Goal: Transaction & Acquisition: Obtain resource

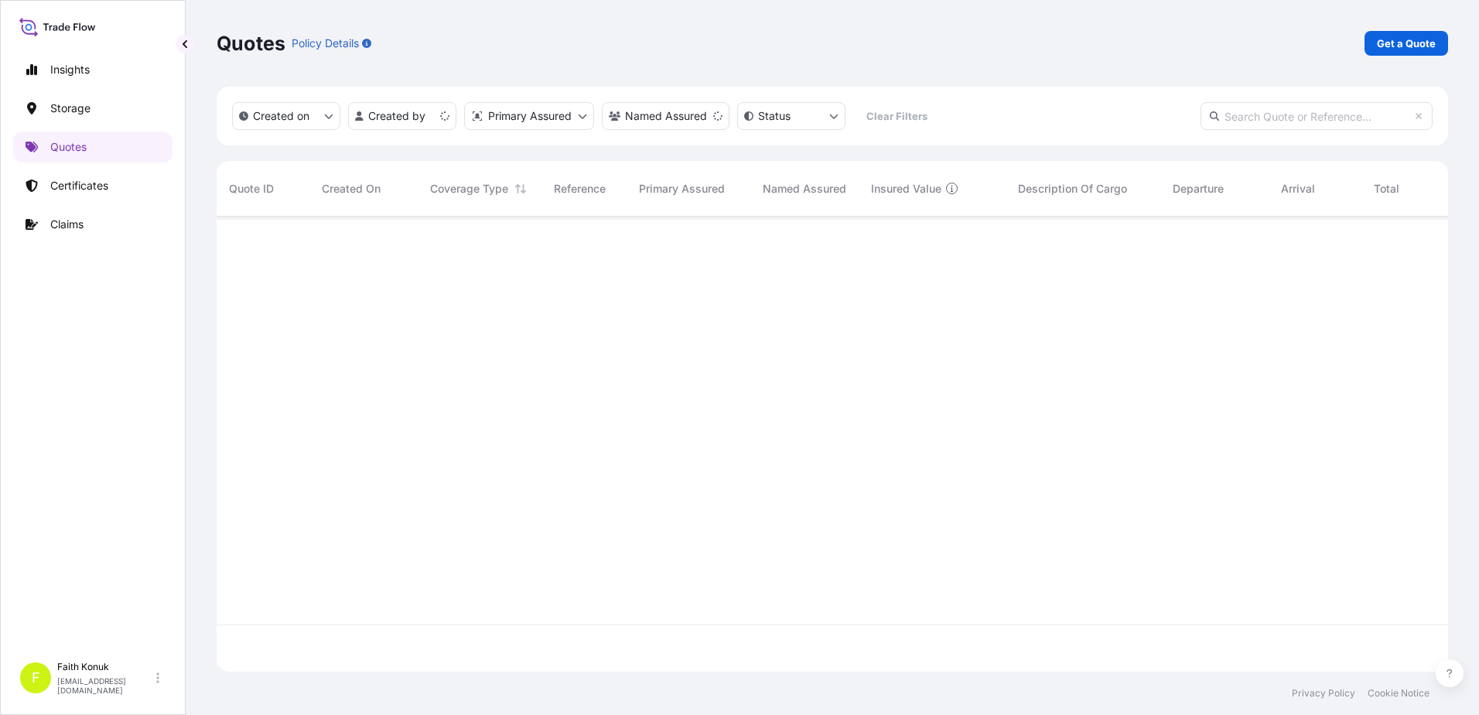
scroll to position [452, 1220]
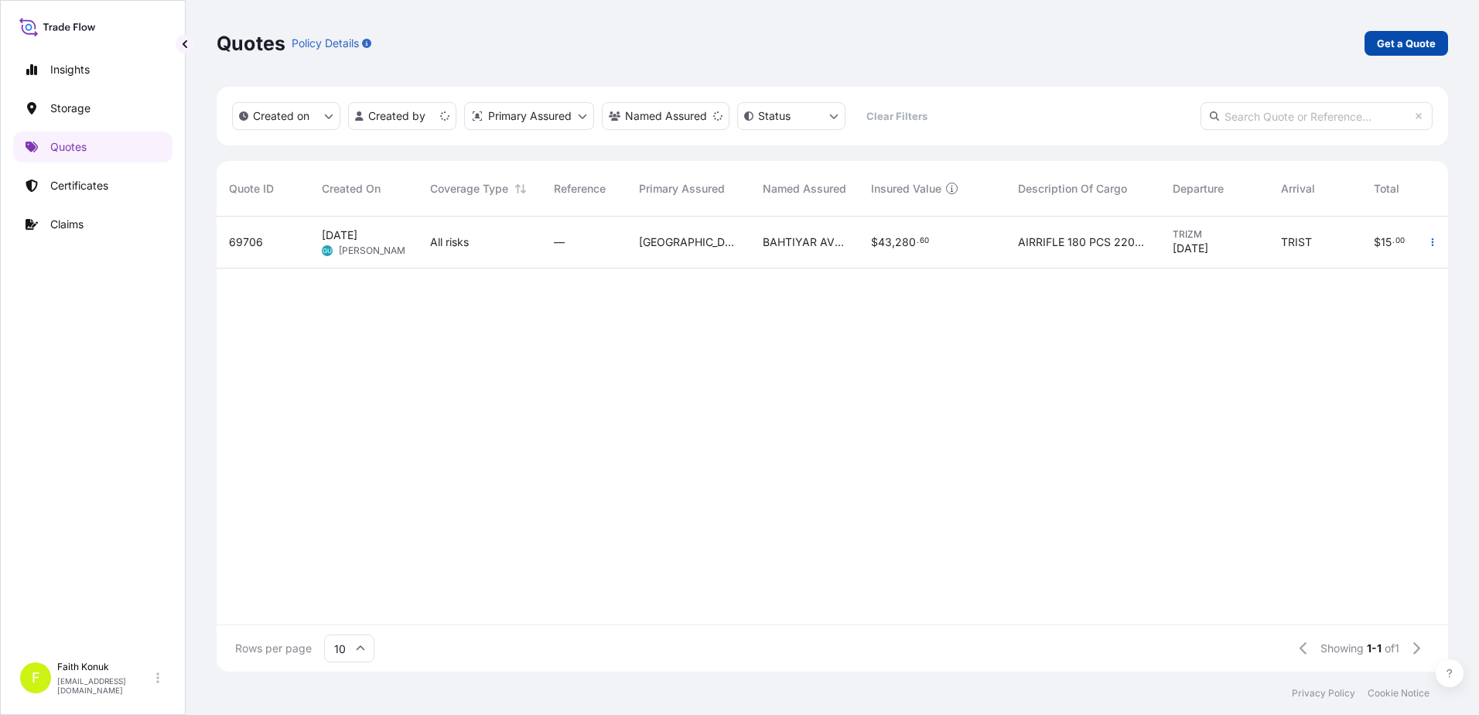
click at [1419, 34] on link "Get a Quote" at bounding box center [1406, 43] width 84 height 25
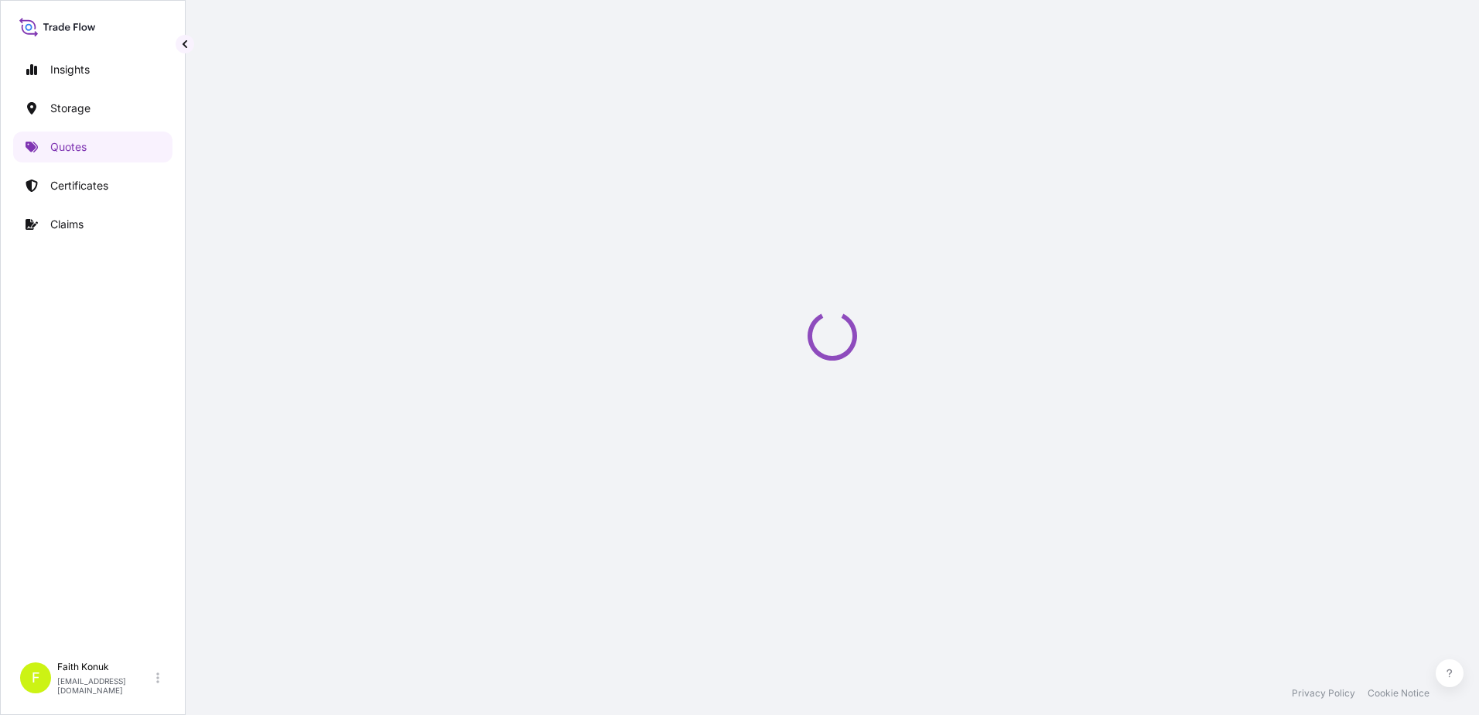
scroll to position [25, 0]
select select "Water"
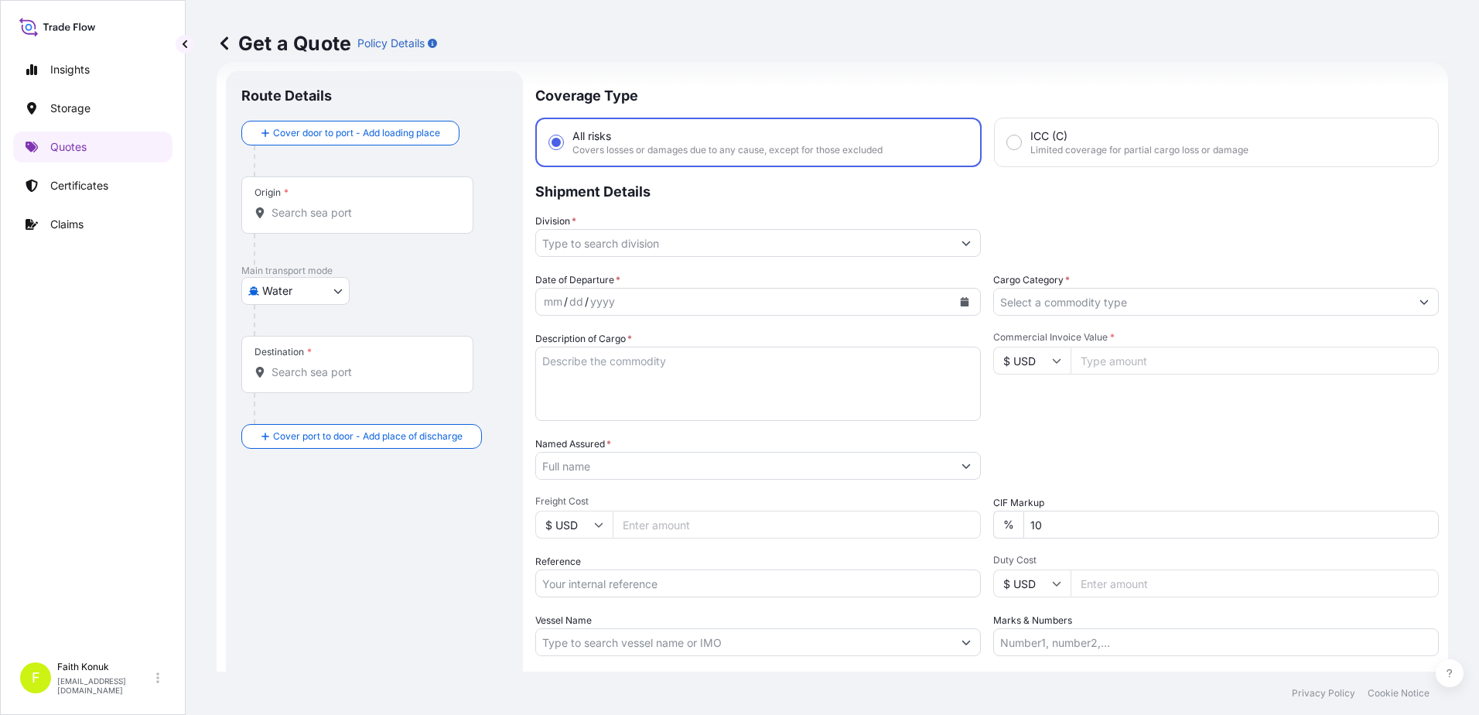
click at [361, 217] on input "Origin *" at bounding box center [362, 212] width 183 height 15
click at [413, 314] on div at bounding box center [381, 320] width 254 height 31
click at [305, 212] on input "Origin * Please select an origin" at bounding box center [362, 212] width 183 height 15
paste input "[GEOGRAPHIC_DATA]"
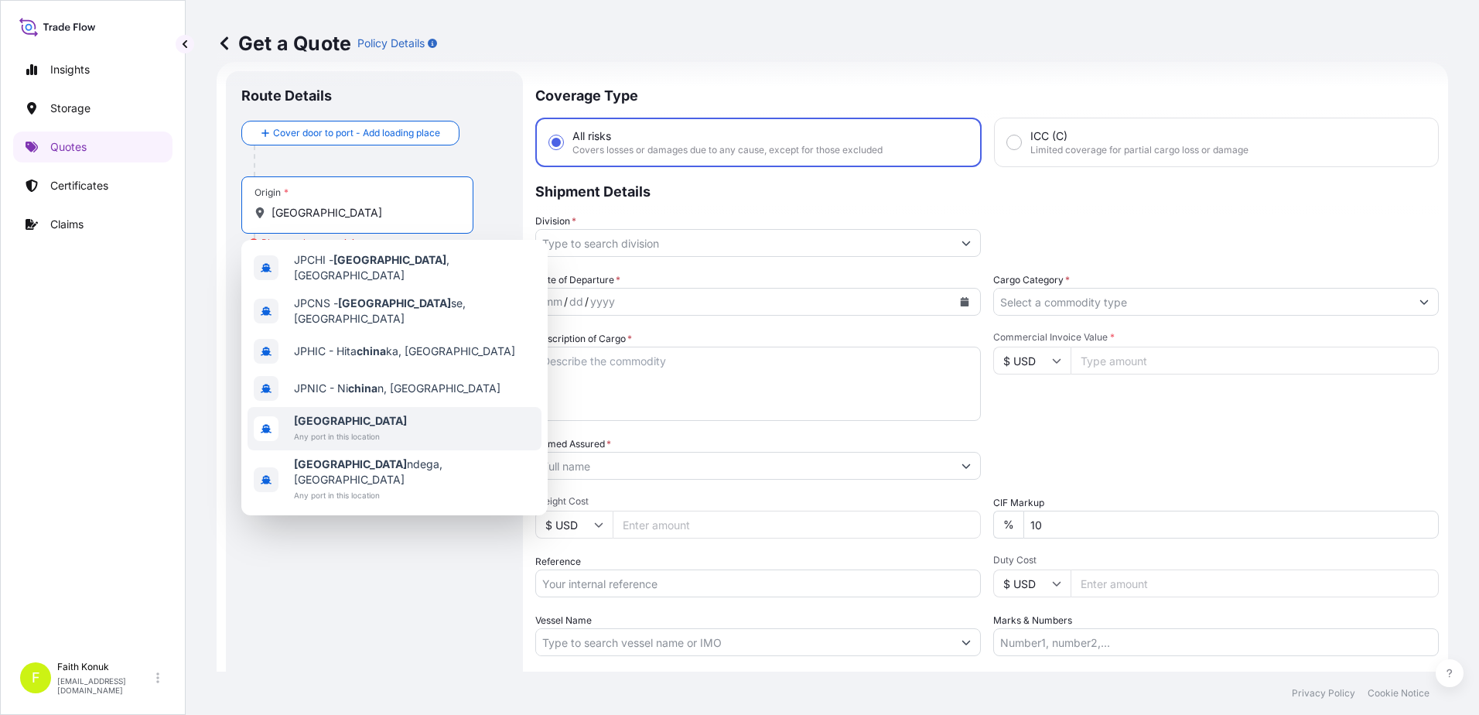
click at [353, 414] on span "[GEOGRAPHIC_DATA]" at bounding box center [350, 420] width 113 height 15
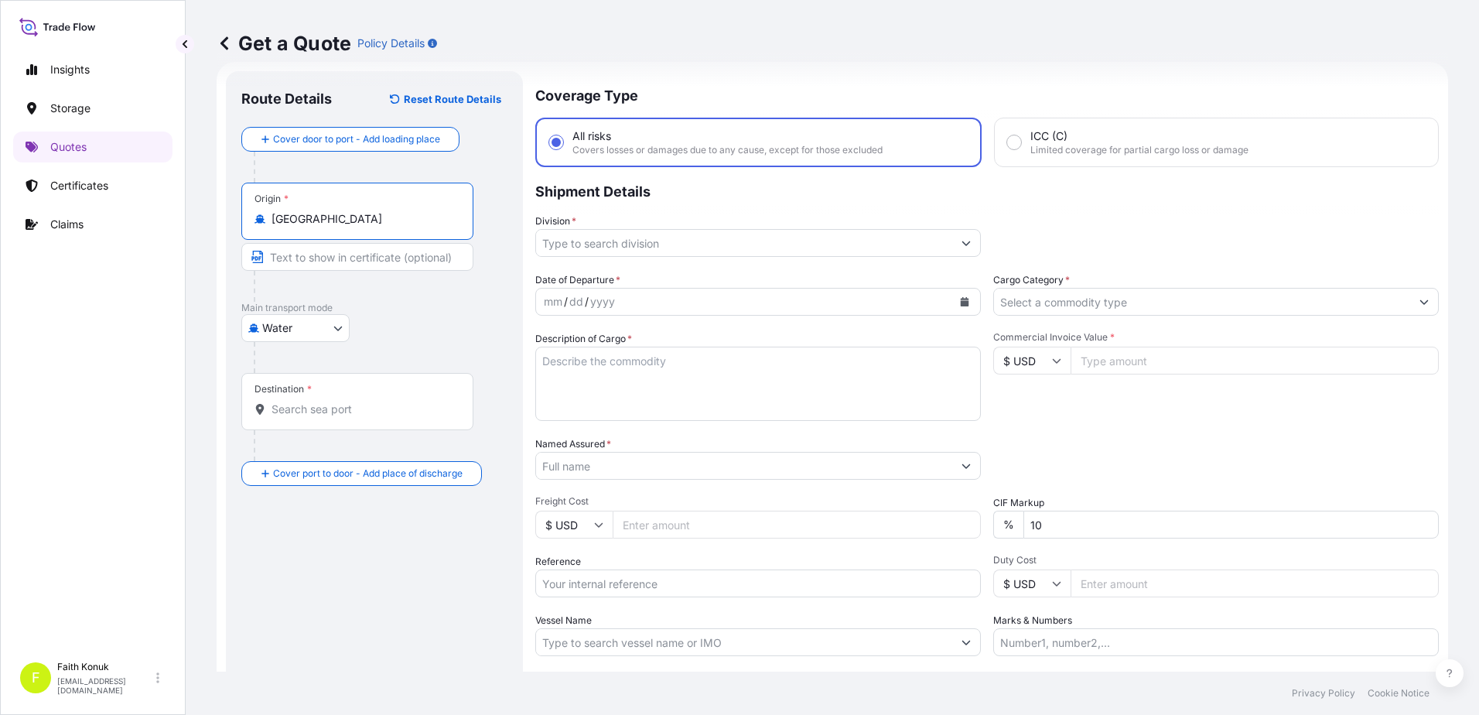
type input "[GEOGRAPHIC_DATA]"
click at [438, 330] on div "Water Air Water Inland" at bounding box center [374, 328] width 266 height 28
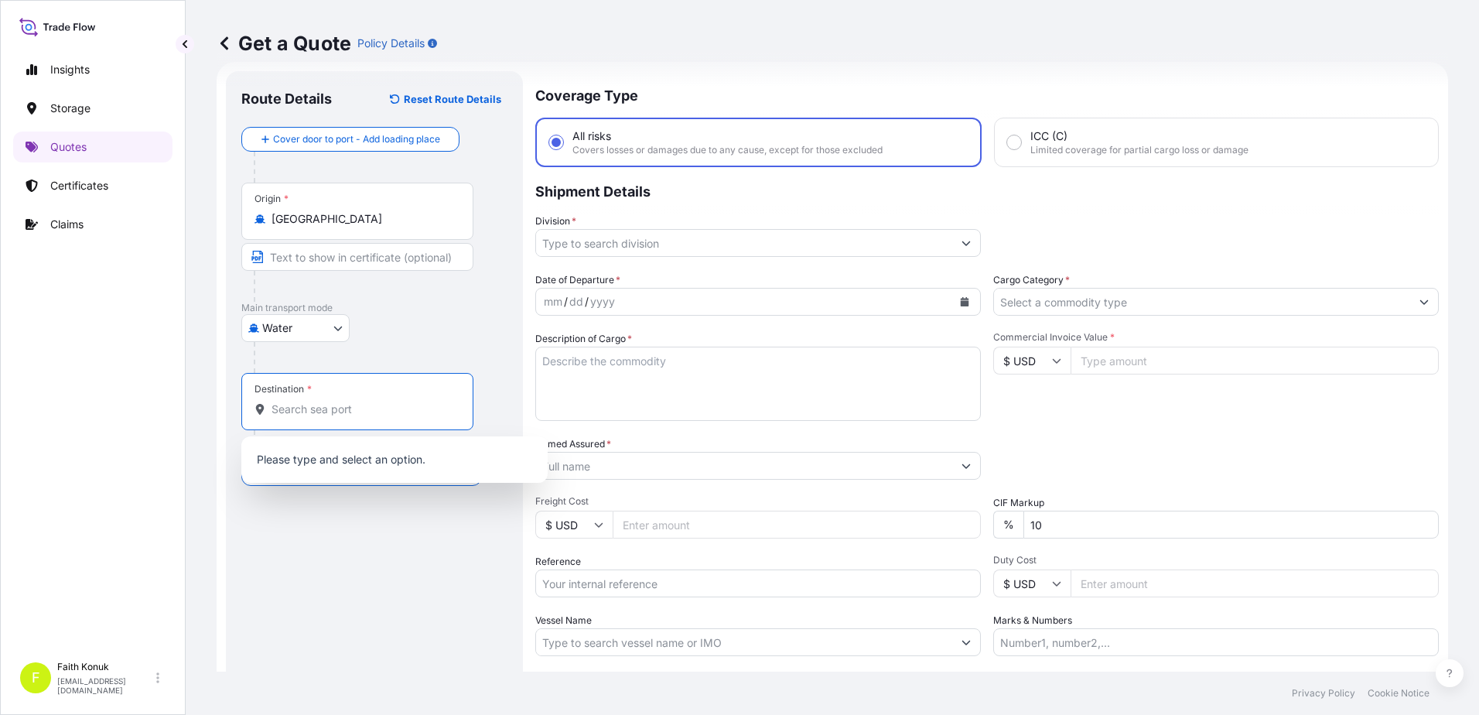
click at [325, 404] on input "Destination *" at bounding box center [362, 408] width 183 height 15
paste input "[GEOGRAPHIC_DATA]"
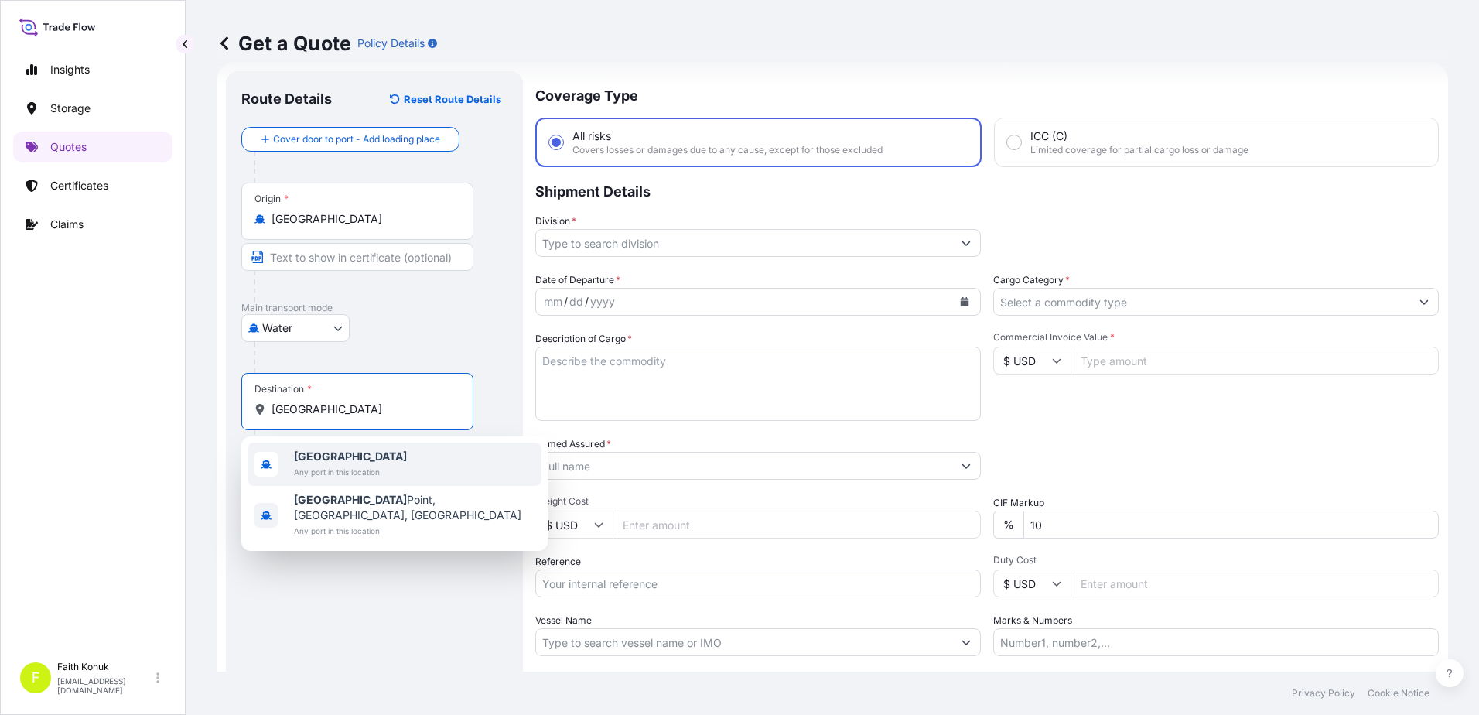
click at [325, 462] on b "[GEOGRAPHIC_DATA]" at bounding box center [350, 455] width 113 height 13
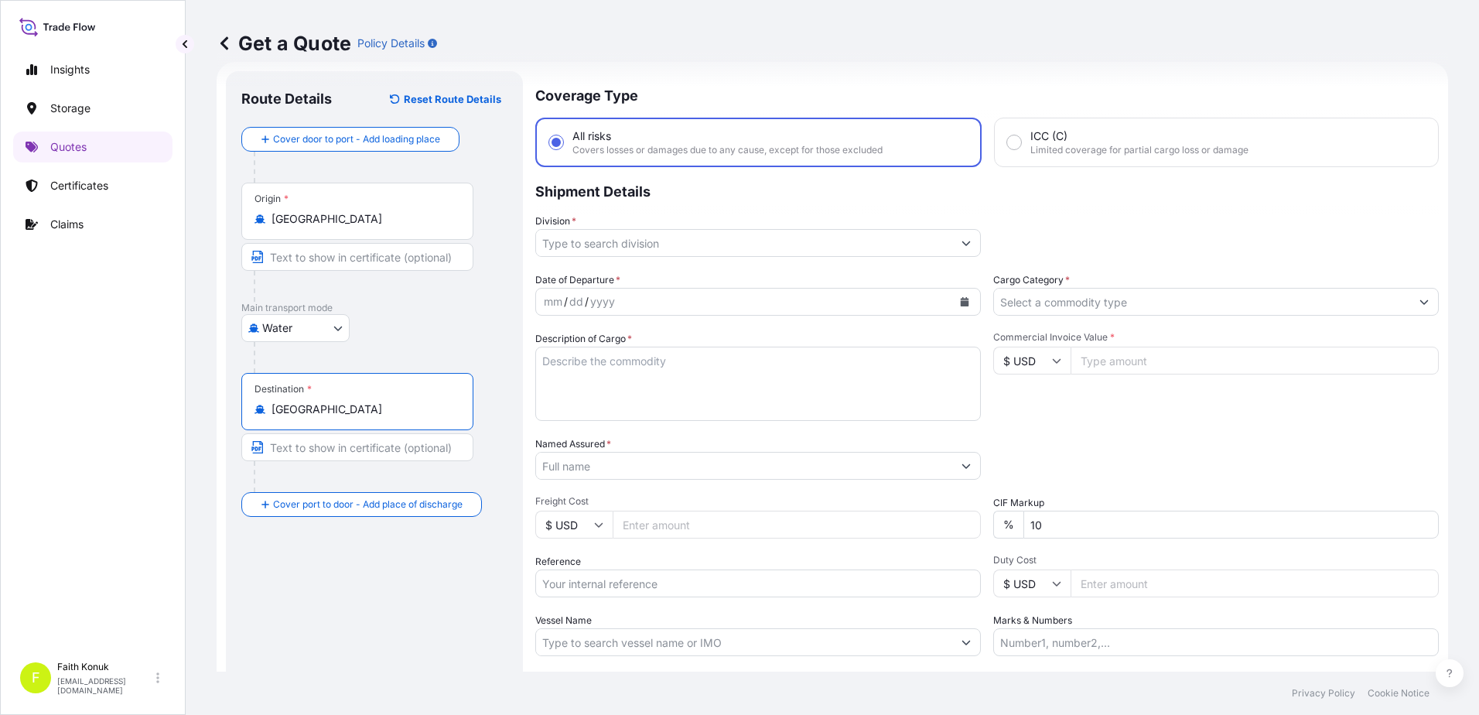
type input "[GEOGRAPHIC_DATA]"
click at [403, 311] on p "Main transport mode" at bounding box center [374, 308] width 266 height 12
click at [607, 242] on input "Division *" at bounding box center [744, 243] width 416 height 28
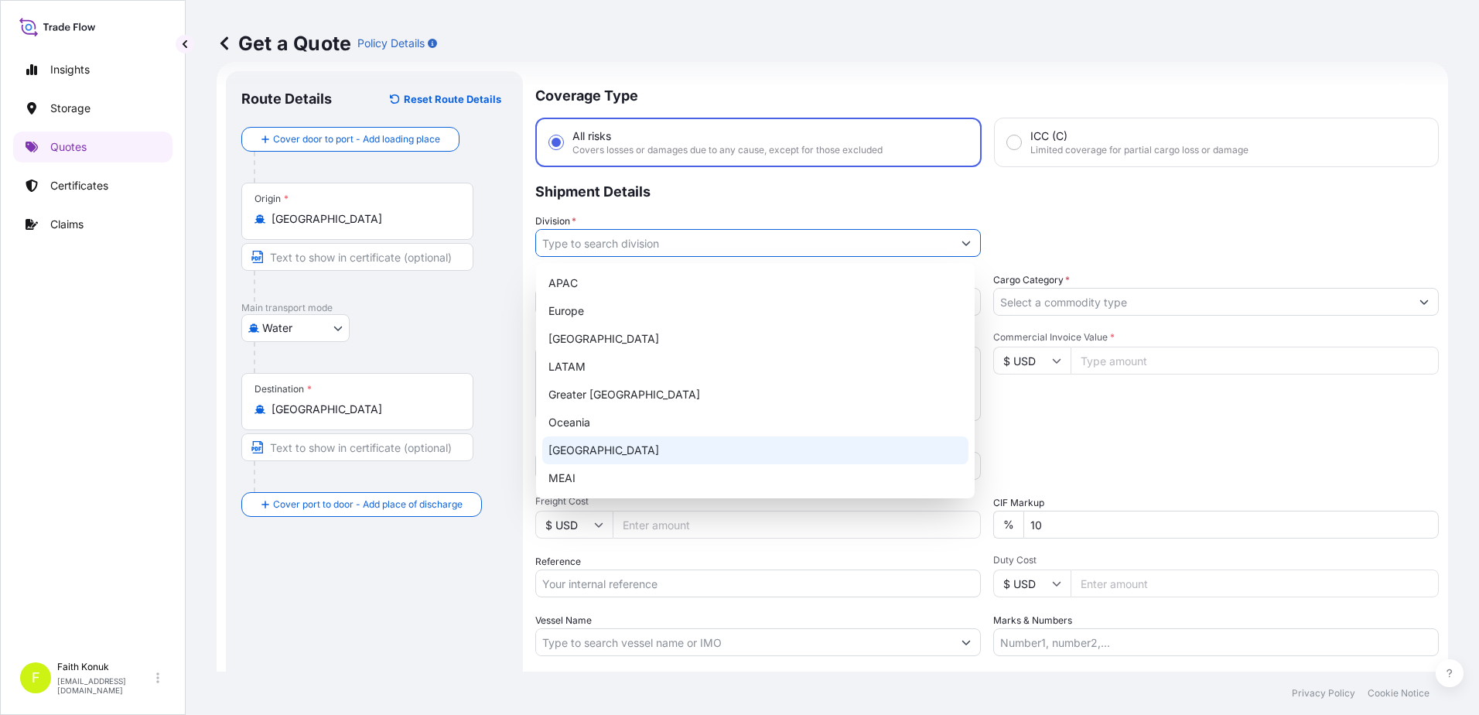
click at [582, 449] on div "[GEOGRAPHIC_DATA]" at bounding box center [755, 450] width 426 height 28
type input "[GEOGRAPHIC_DATA]"
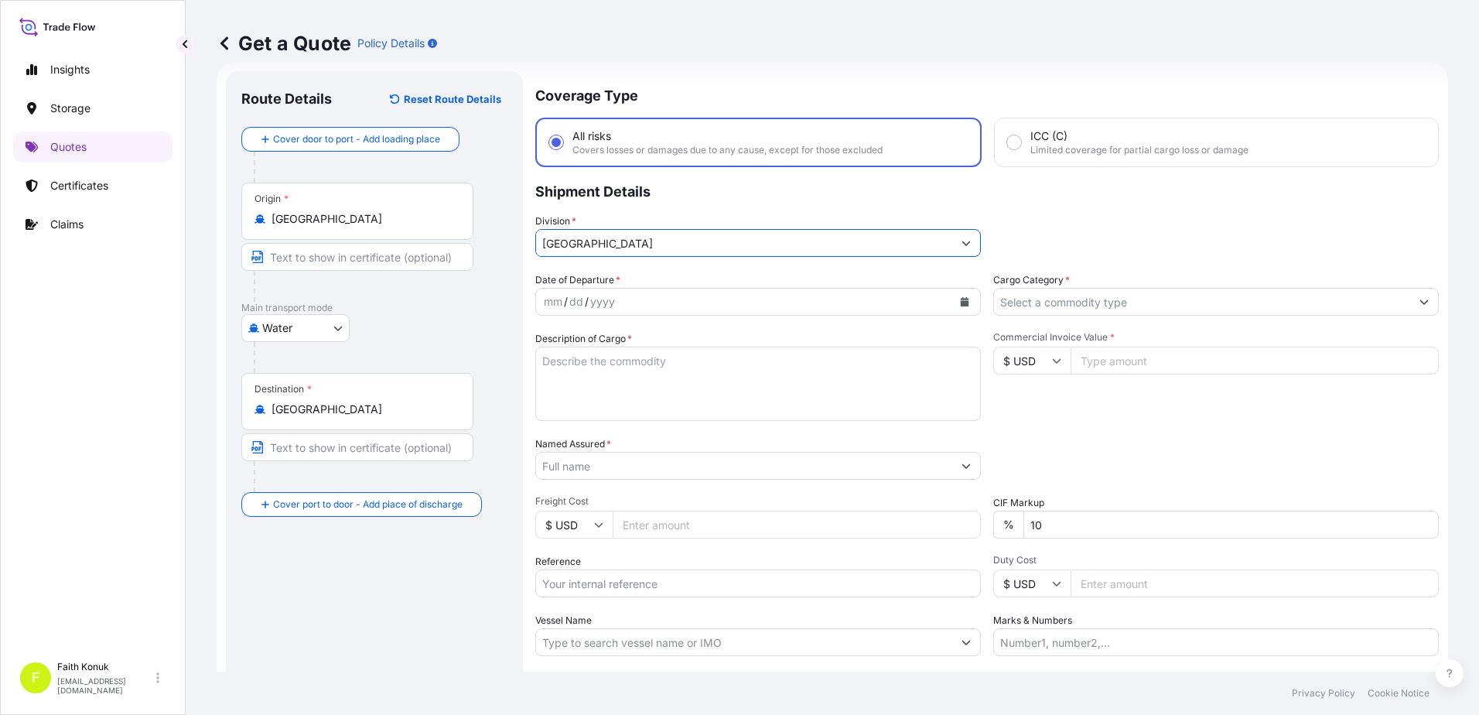
click at [670, 326] on div "Date of Departure * mm / dd / yyyy Cargo Category * Description of Cargo * Comm…" at bounding box center [986, 464] width 903 height 384
click at [963, 300] on icon "Calendar" at bounding box center [964, 301] width 9 height 9
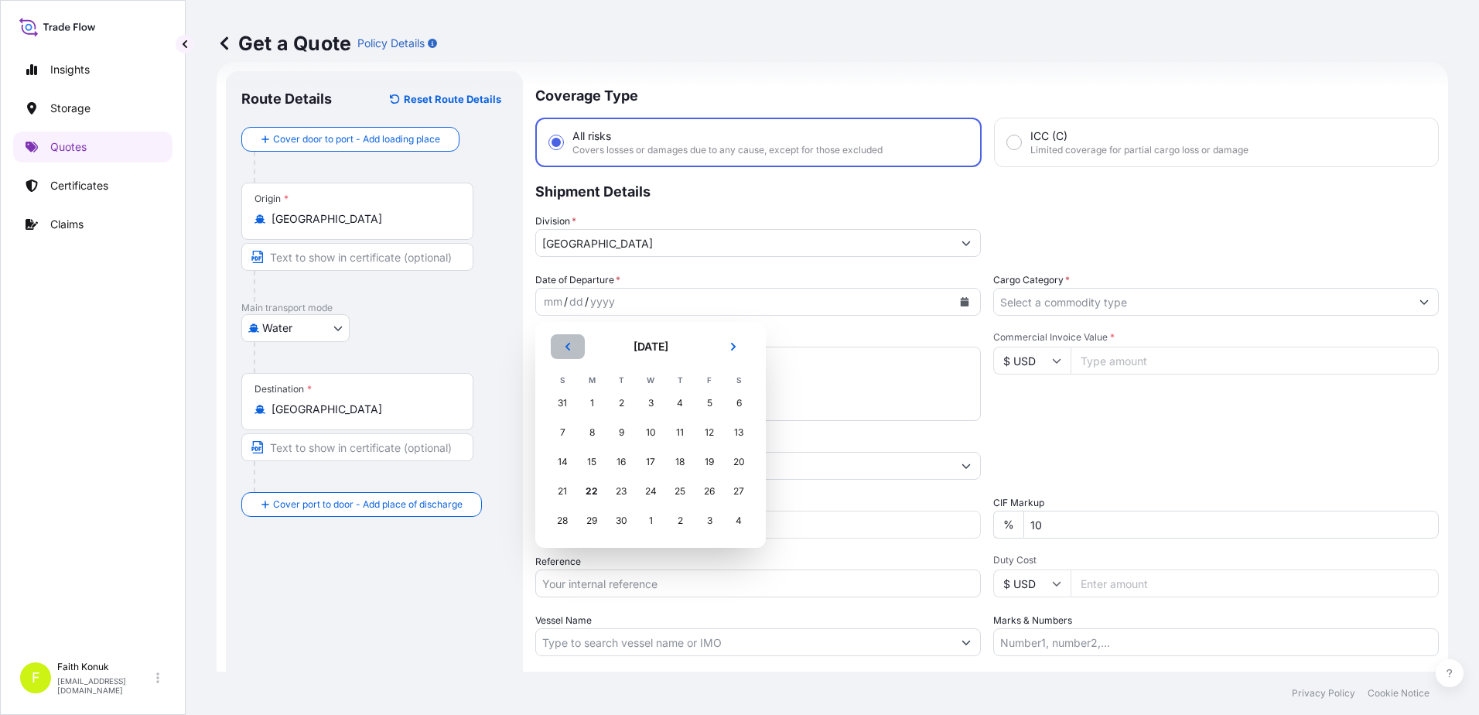
click at [564, 343] on icon "Previous" at bounding box center [567, 346] width 9 height 9
click at [732, 344] on icon "Next" at bounding box center [733, 347] width 5 height 8
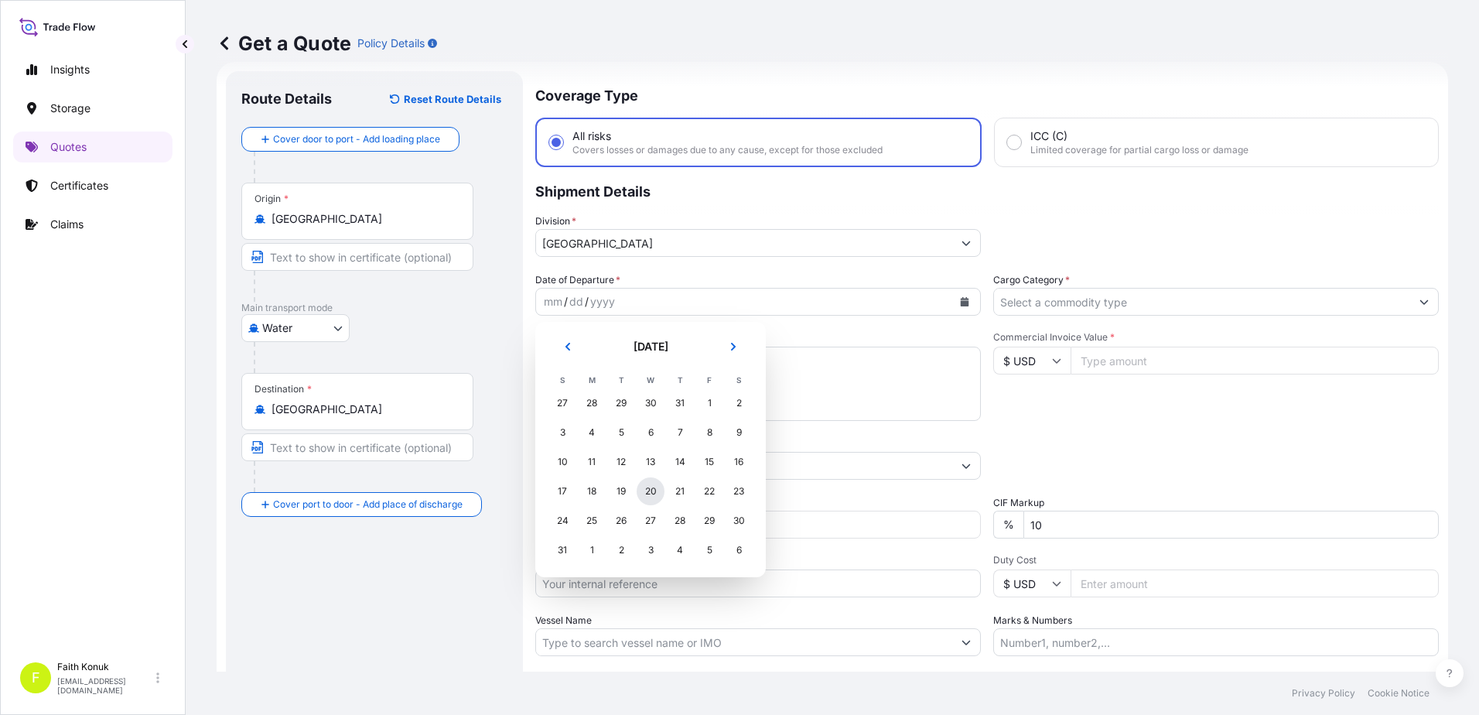
click at [651, 487] on div "20" at bounding box center [650, 491] width 28 height 28
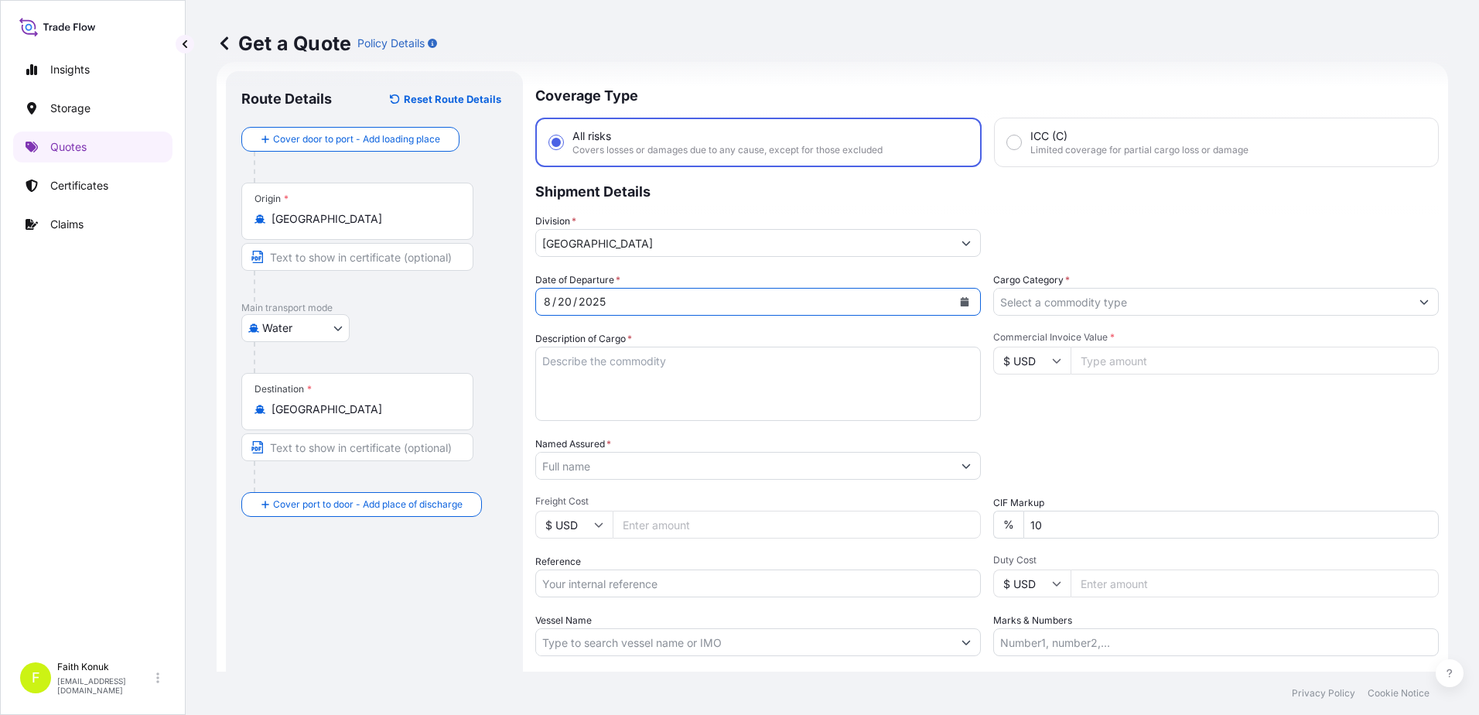
click at [586, 360] on textarea "Description of Cargo *" at bounding box center [757, 383] width 445 height 74
click at [588, 367] on textarea "Description of Cargo *" at bounding box center [757, 383] width 445 height 74
paste textarea ""1302 ROLLS - PVC FILM FOR TABLECLOTH & HS CODE: 3921909090" (2X20GP) CONTAINER…"
click at [635, 406] on textarea ""1302 ROLLS - PVC FILM FOR TABLECLOTH & HS CODE: 3921909090" (2X20GP) CONTAINER…" at bounding box center [757, 383] width 445 height 74
paste textarea "UTRUST25072934"
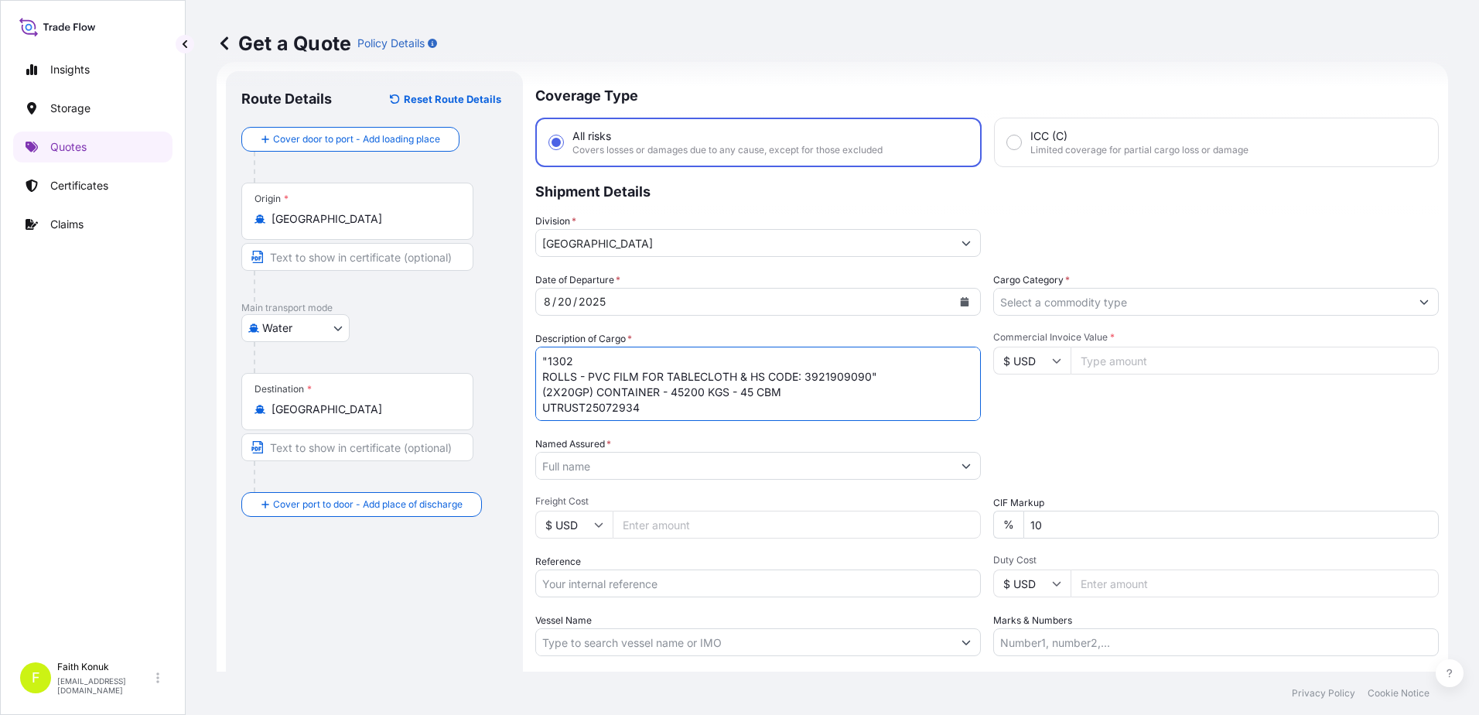
scroll to position [9, 0]
click at [662, 397] on textarea ""1302 ROLLS - PVC FILM FOR TABLECLOTH & HS CODE: 3921909090" (2X20GP) CONTAINER…" at bounding box center [757, 383] width 445 height 74
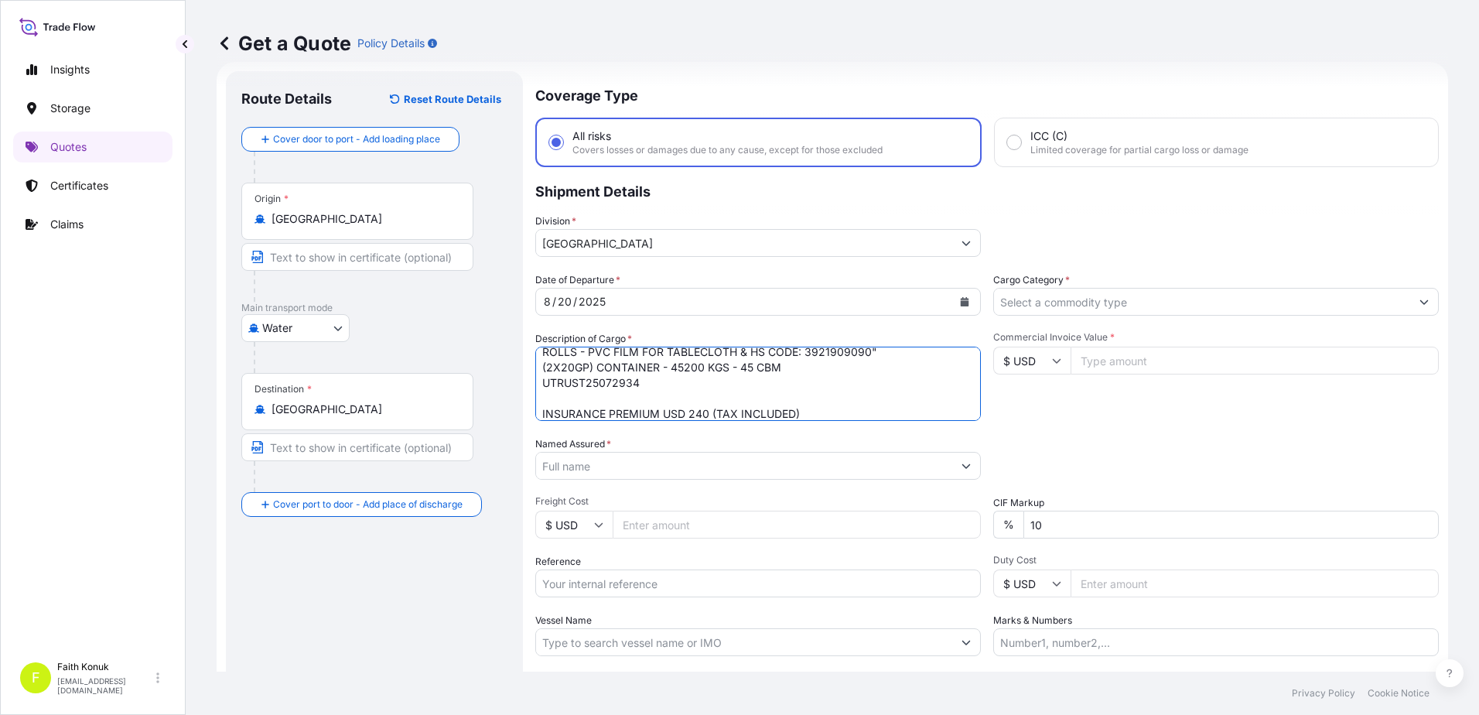
type textarea ""1302 ROLLS - PVC FILM FOR TABLECLOTH & HS CODE: 3921909090" (2X20GP) CONTAINER…"
click at [578, 465] on input "Named Assured *" at bounding box center [744, 466] width 416 height 28
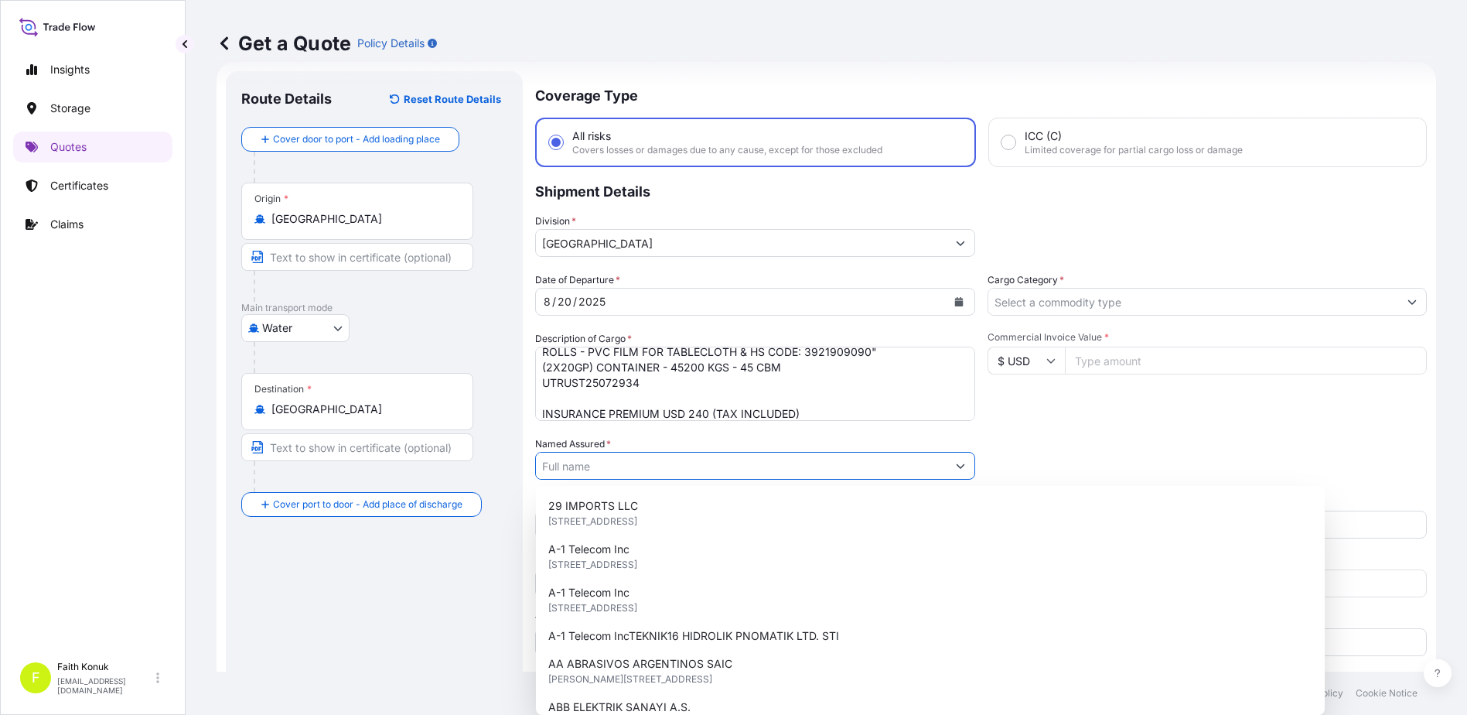
paste input "NESE DIS TICARET A.S."
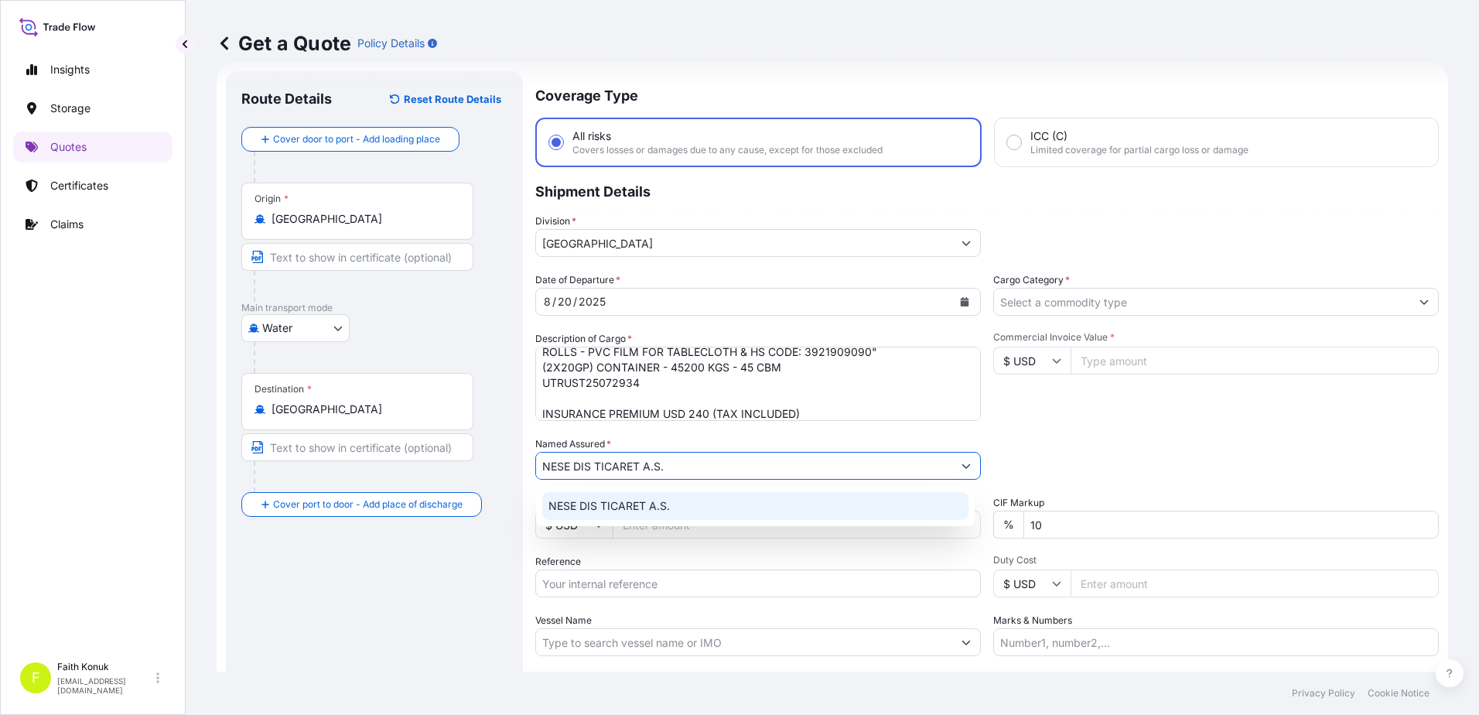
click at [604, 503] on span "NESE DIS TICARET A.S." at bounding box center [608, 505] width 121 height 15
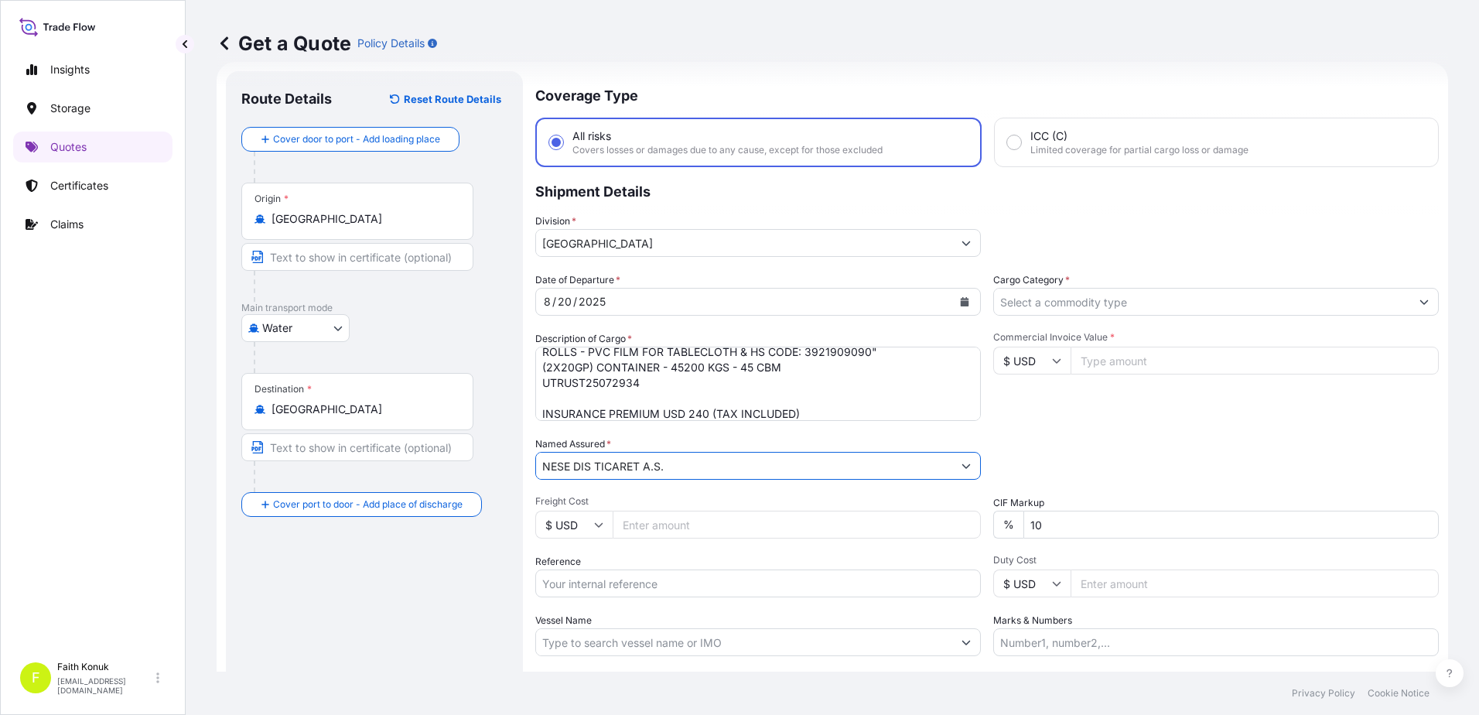
type input "NESE DIS TICARET A.S."
click at [660, 443] on div "Named Assured * NESE DIS TICARET A.S." at bounding box center [757, 457] width 445 height 43
click at [599, 593] on input "Reference" at bounding box center [757, 583] width 445 height 28
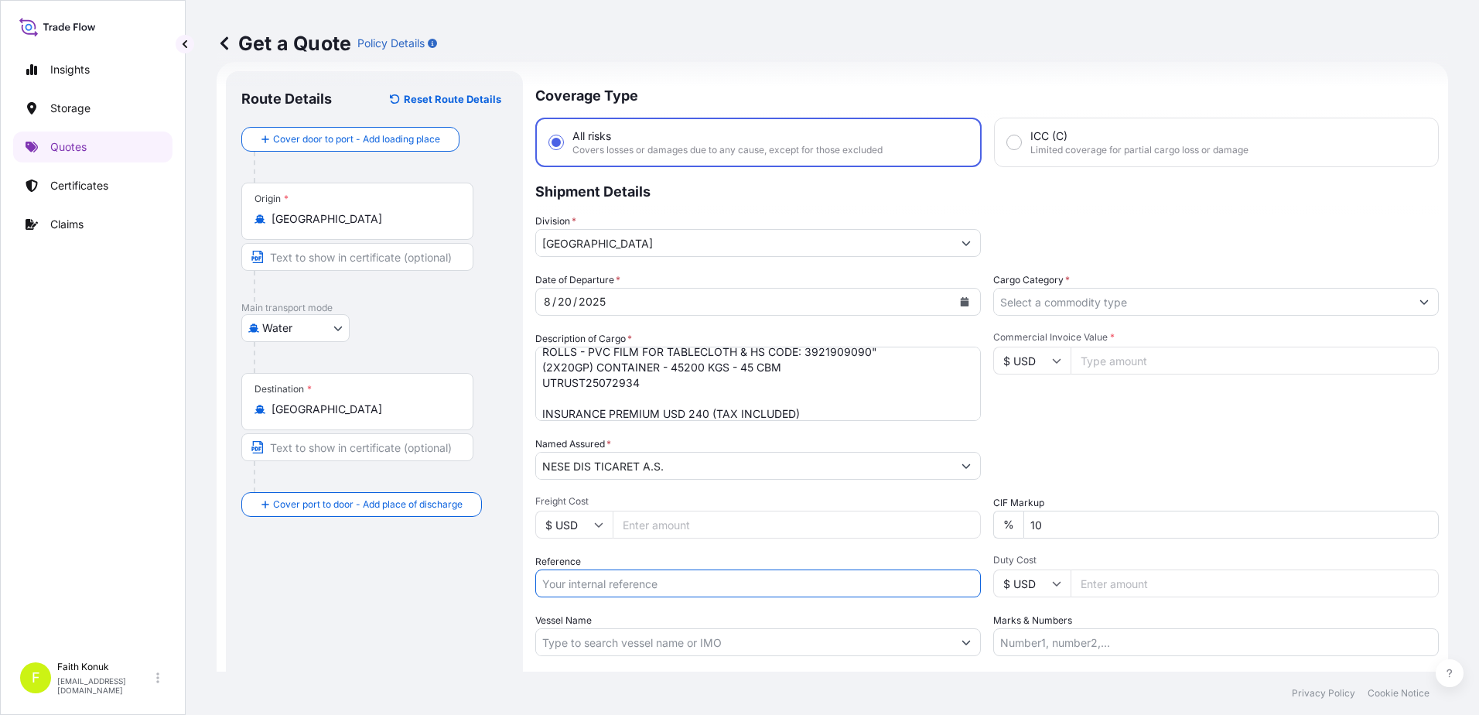
paste input "2111774557"
type input "2111774557"
click at [640, 551] on div "Date of Departure * [DATE] Cargo Category * Description of Cargo * "1302 ROLLS …" at bounding box center [986, 464] width 903 height 384
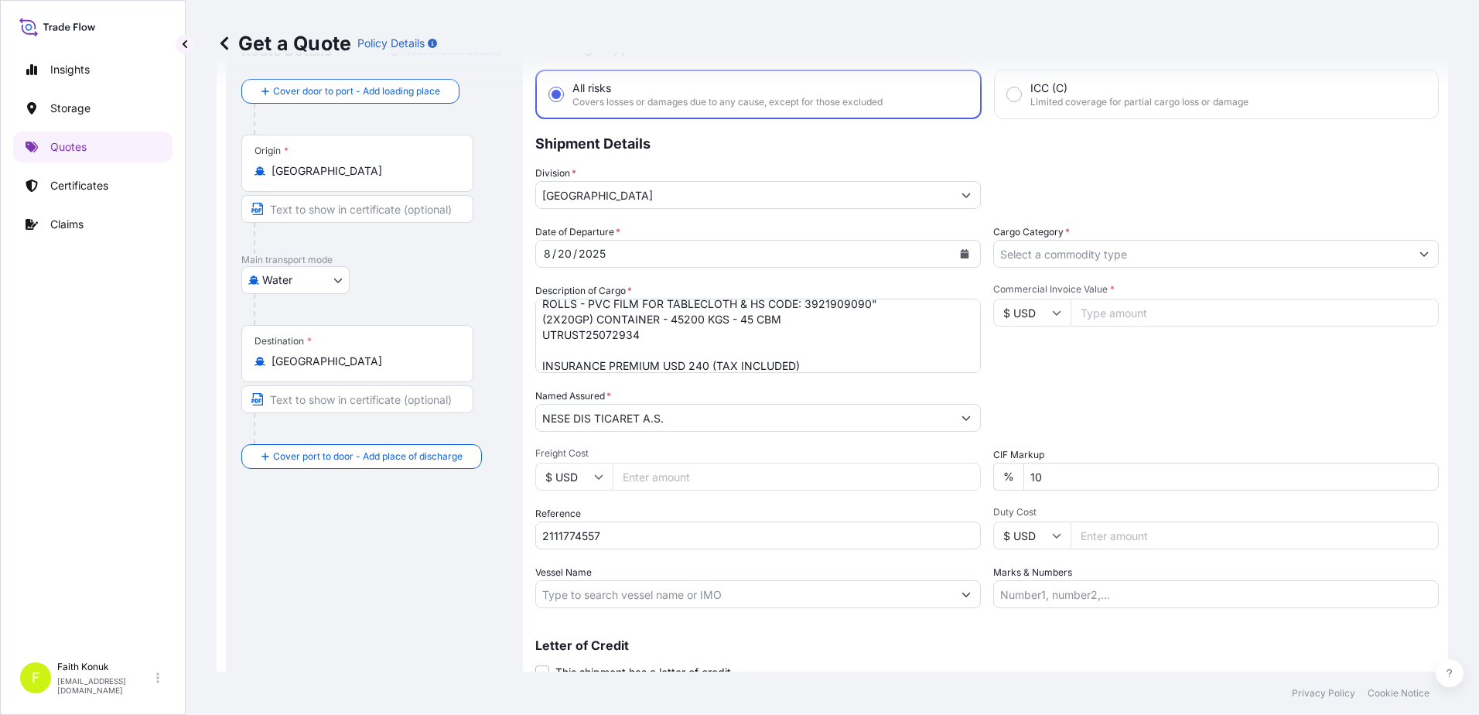
scroll to position [134, 0]
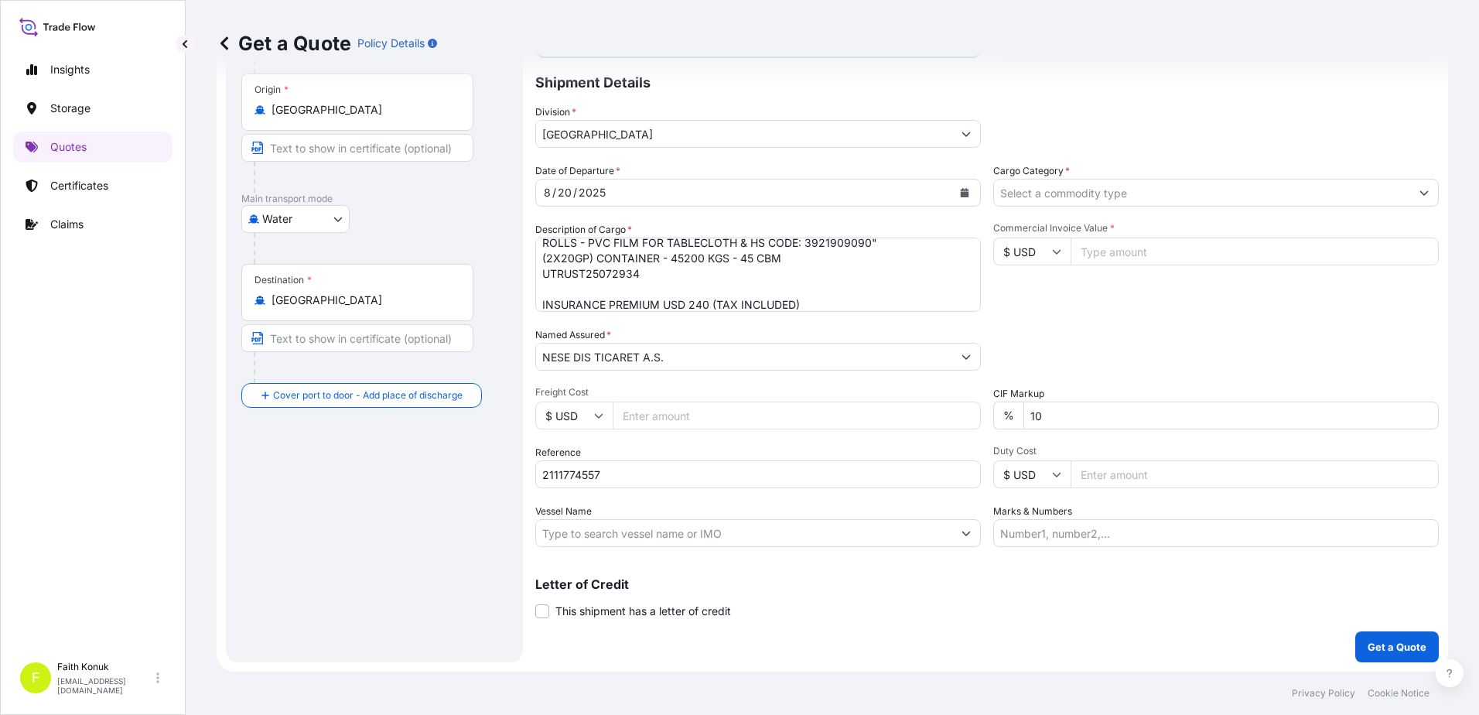
click at [580, 537] on input "Vessel Name" at bounding box center [744, 533] width 416 height 28
paste input "[PERSON_NAME]"
click at [665, 544] on input "[PERSON_NAME]" at bounding box center [744, 533] width 416 height 28
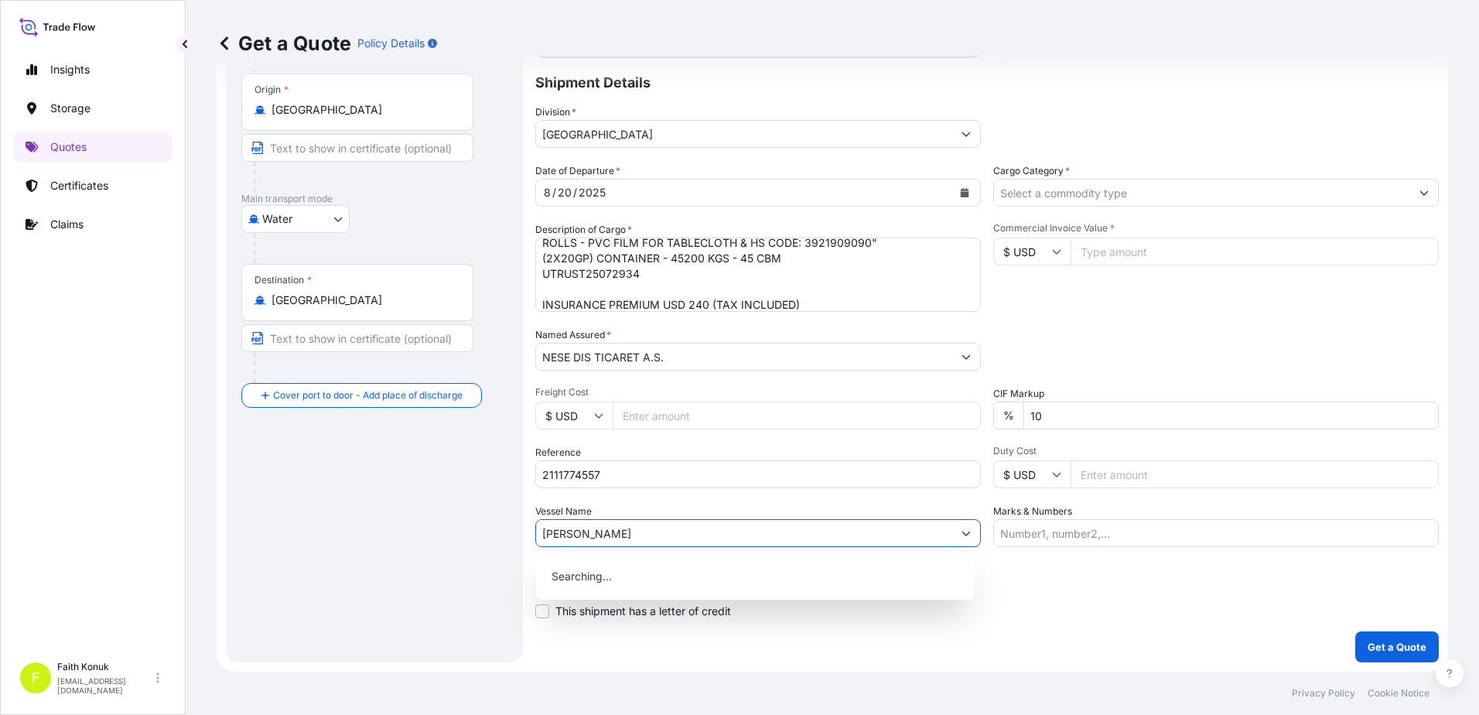
paste input "25031W"
type input "BZ CHONGFU 25031W"
click at [689, 503] on div "Vessel Name [PERSON_NAME] 25031W" at bounding box center [757, 524] width 445 height 43
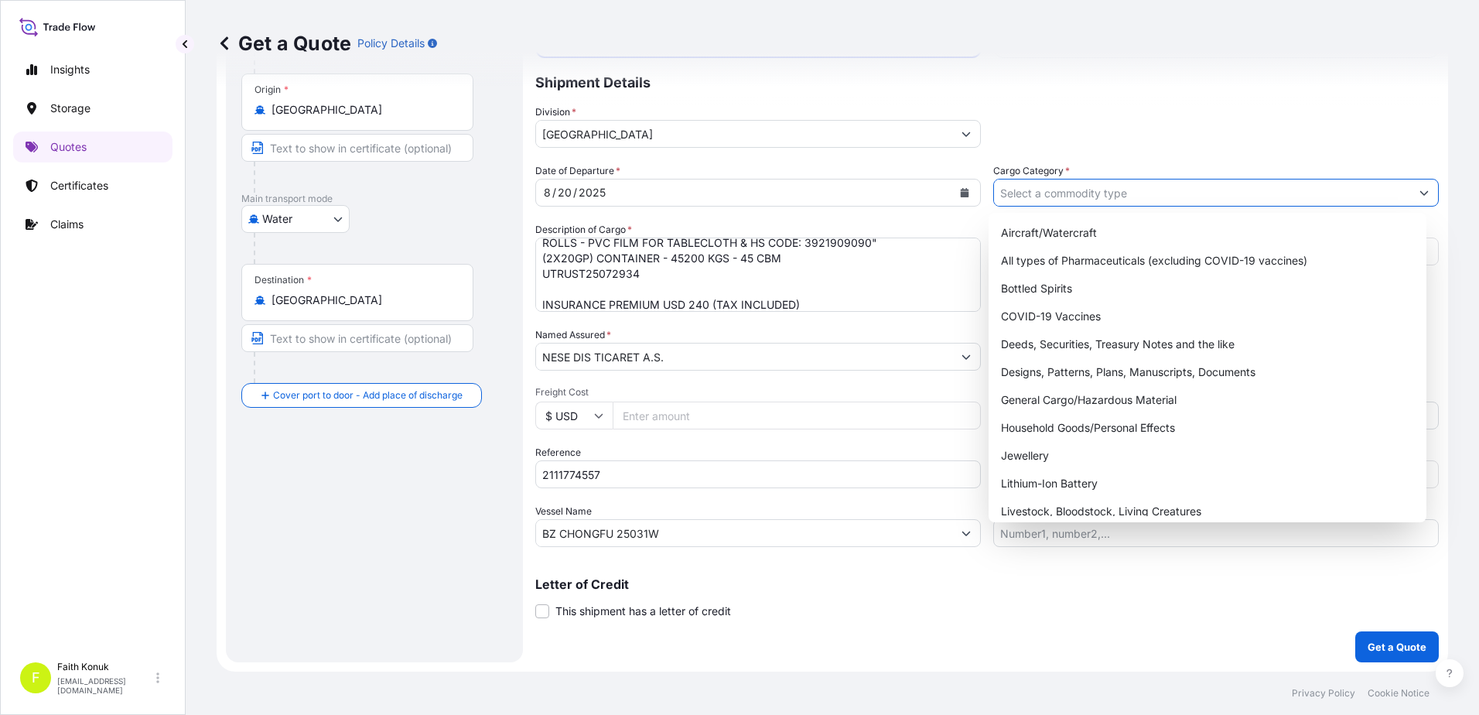
click at [1047, 189] on input "Cargo Category *" at bounding box center [1202, 193] width 416 height 28
click at [1084, 401] on div "General Cargo/Hazardous Material" at bounding box center [1207, 400] width 426 height 28
type input "General Cargo/Hazardous Material"
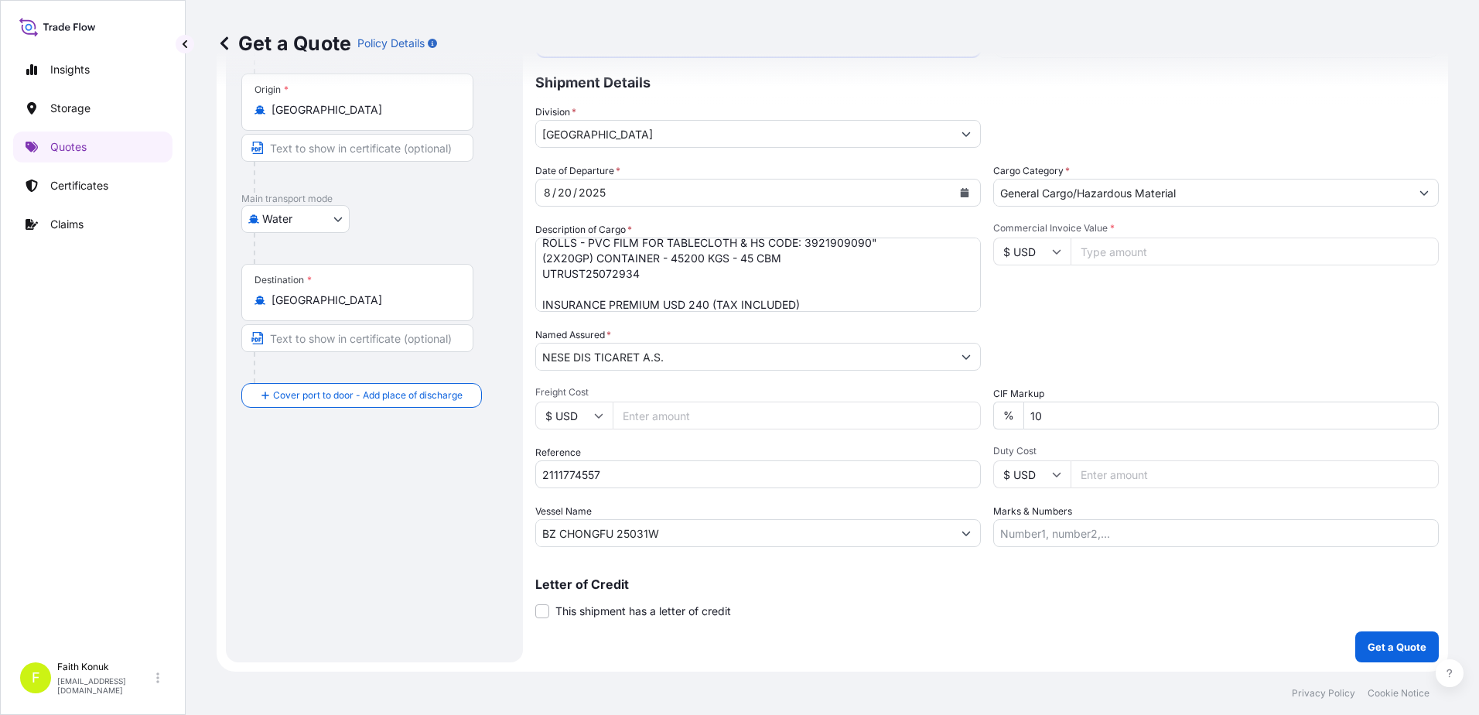
click at [1094, 302] on div "Commercial Invoice Value * $ USD" at bounding box center [1215, 267] width 445 height 90
click at [1090, 252] on input "Commercial Invoice Value *" at bounding box center [1254, 251] width 368 height 28
type input "73000"
click at [1071, 316] on div "Date of Departure * [DATE] Cargo Category * General Cargo/Hazardous Material De…" at bounding box center [986, 355] width 903 height 384
click at [1089, 305] on div "Commercial Invoice Value * $ USD 73000" at bounding box center [1215, 267] width 445 height 90
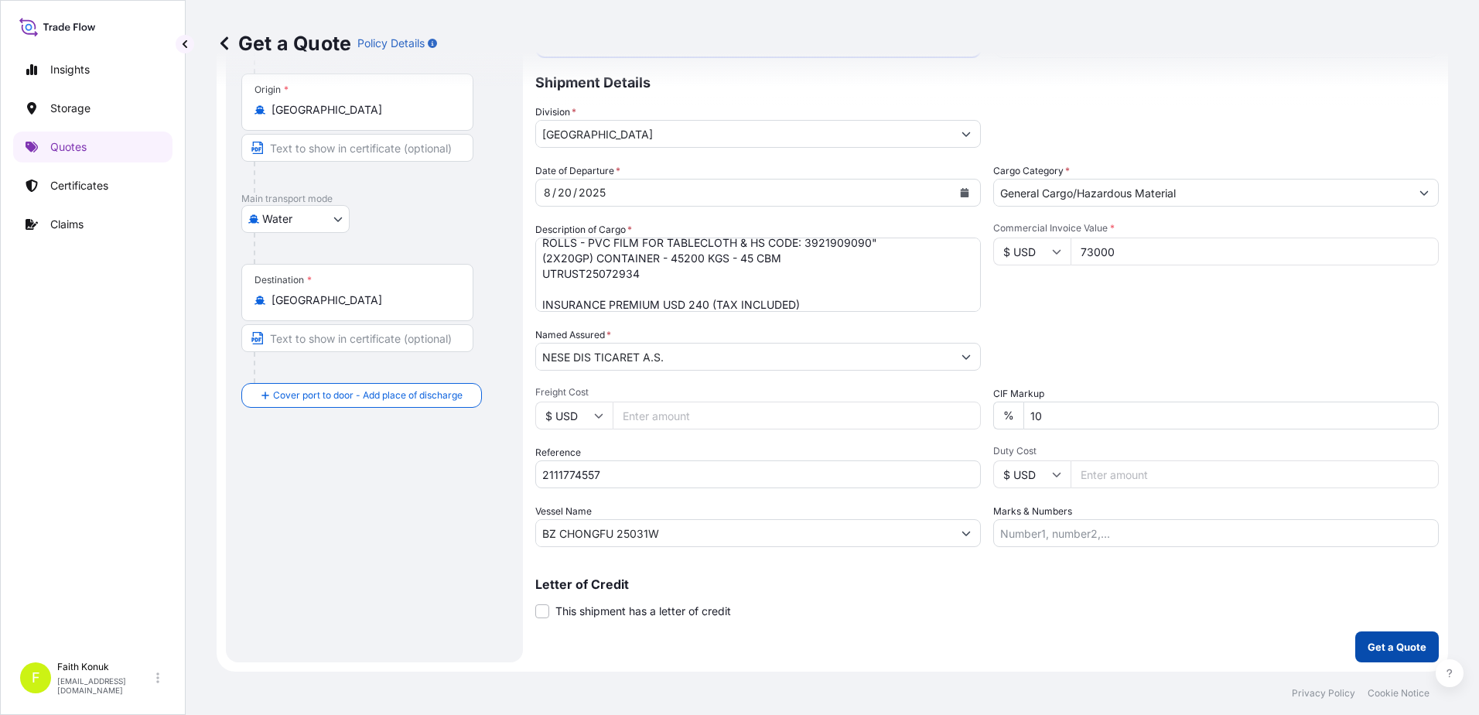
click at [1382, 643] on p "Get a Quote" at bounding box center [1396, 646] width 59 height 15
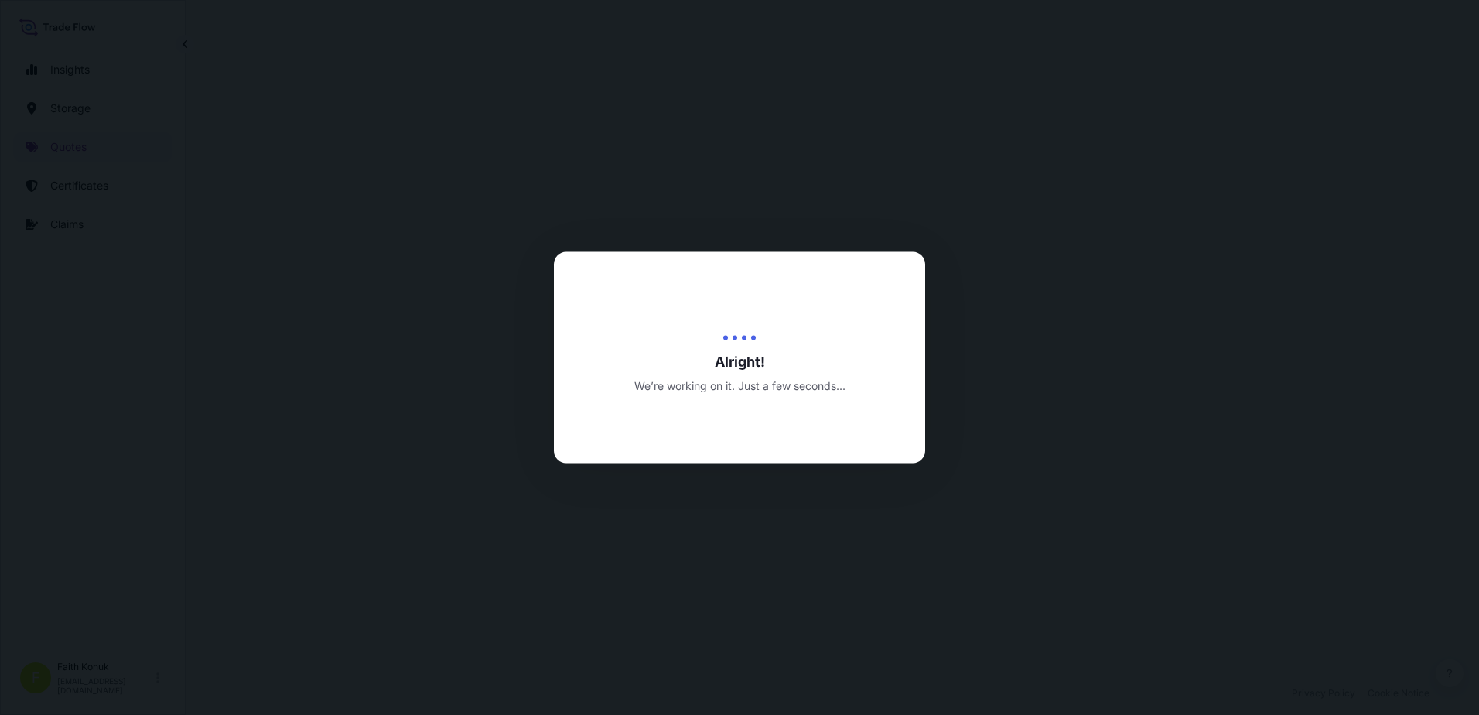
select select "Water"
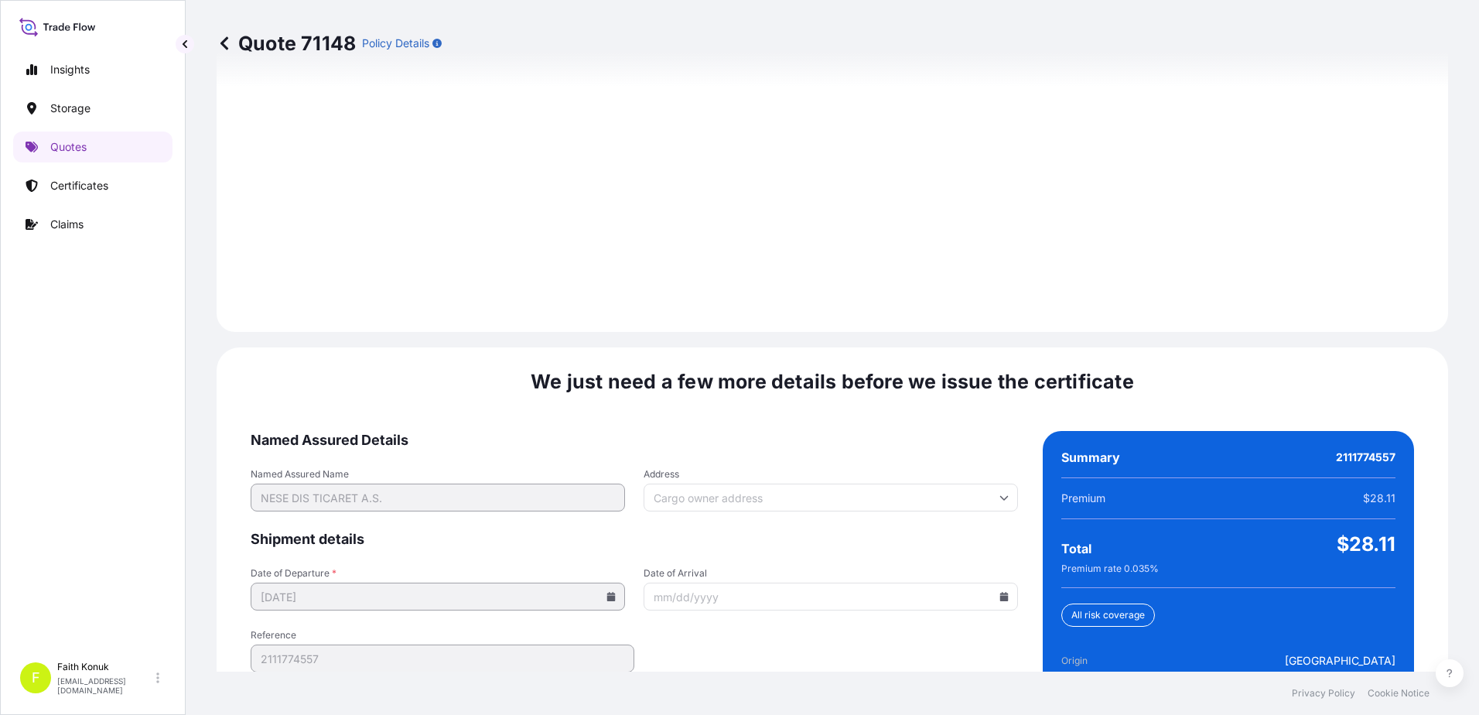
scroll to position [2201, 0]
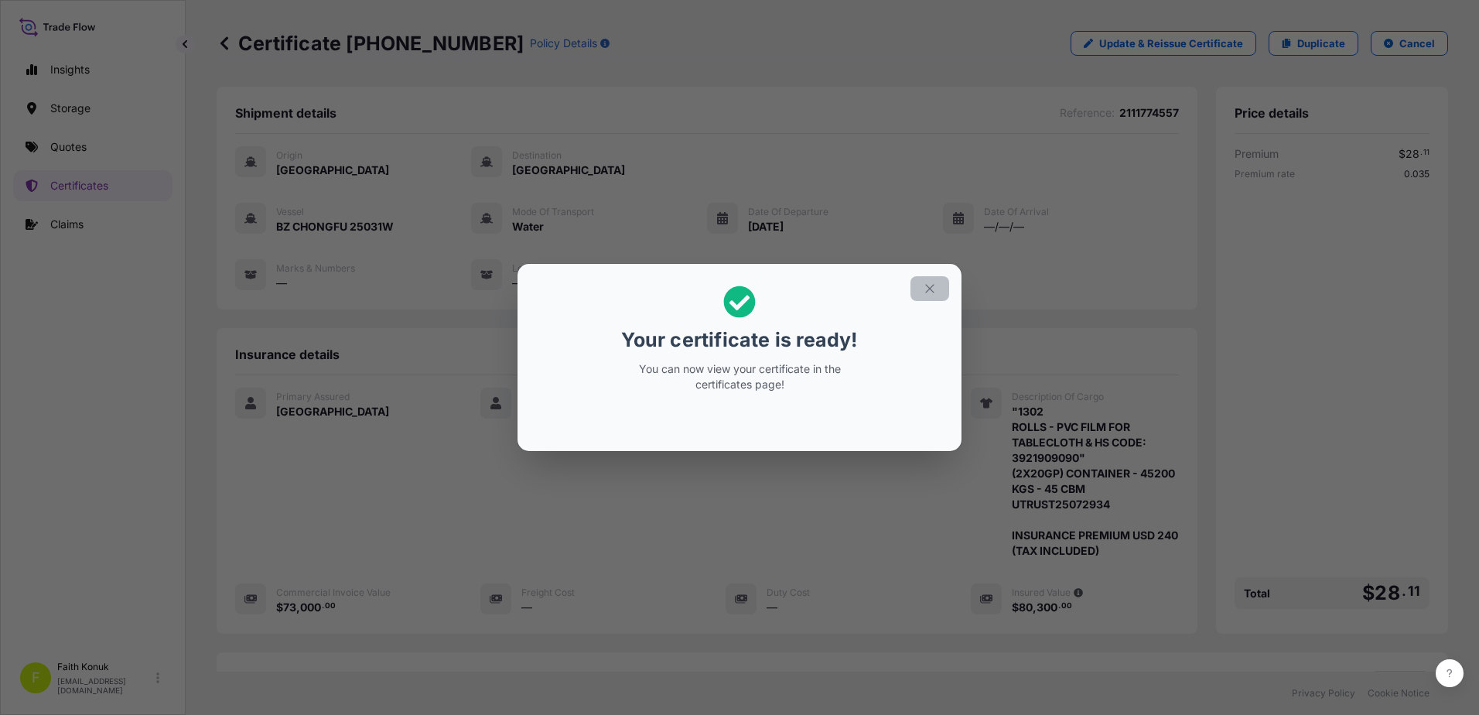
click at [932, 292] on icon "button" at bounding box center [930, 288] width 14 height 14
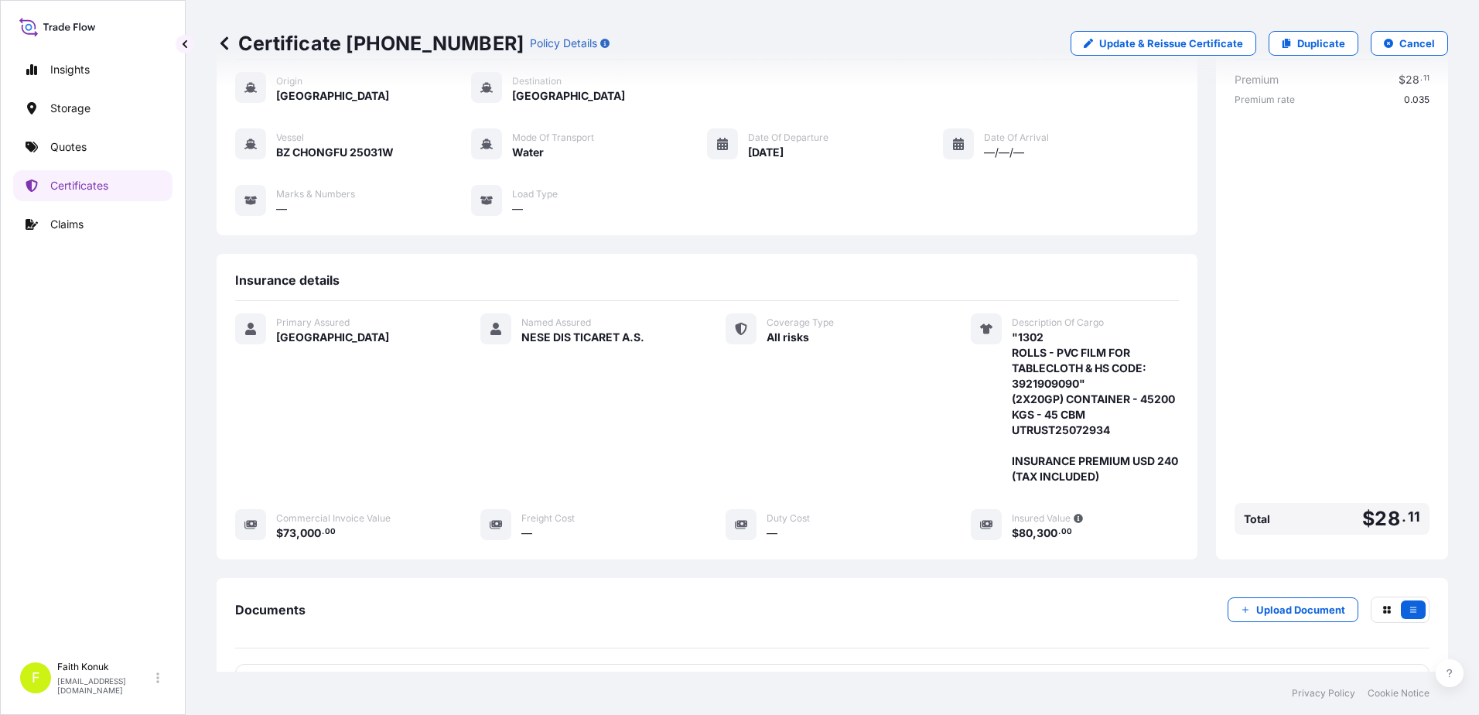
scroll to position [222, 0]
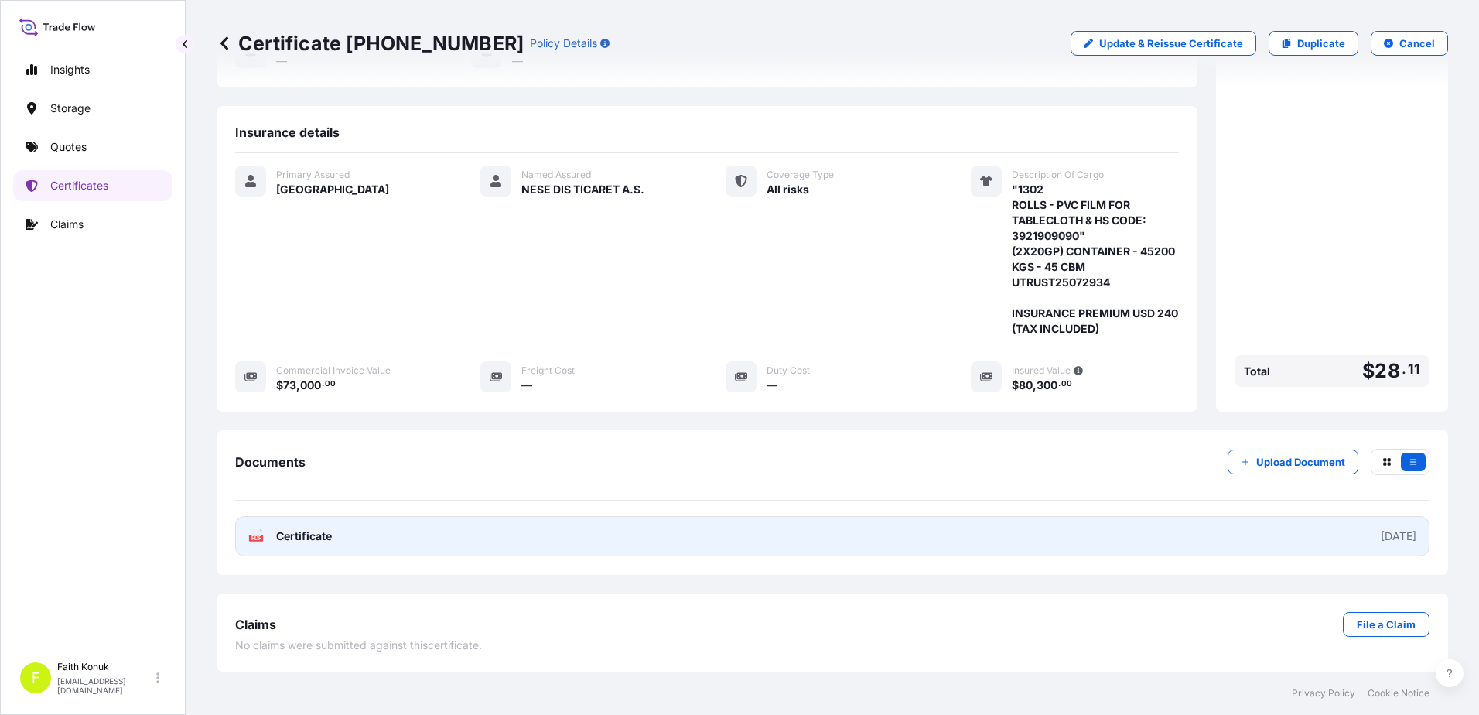
click at [291, 538] on span "Certificate" at bounding box center [304, 535] width 56 height 15
